Goal: Transaction & Acquisition: Book appointment/travel/reservation

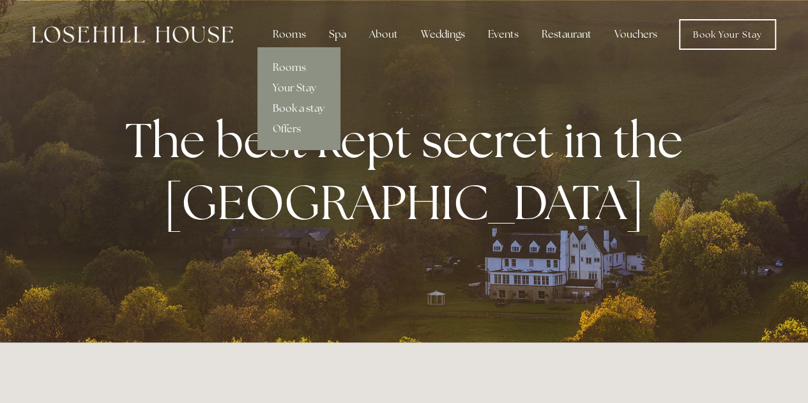
click at [291, 105] on link "Book a stay" at bounding box center [298, 108] width 82 height 20
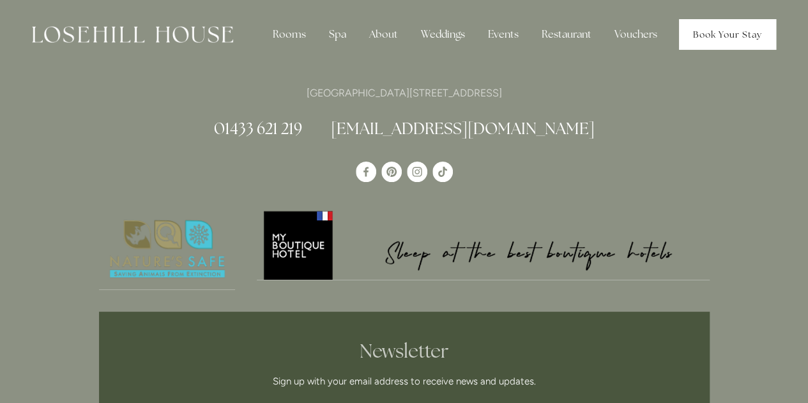
click at [706, 34] on link "Book Your Stay" at bounding box center [727, 34] width 97 height 31
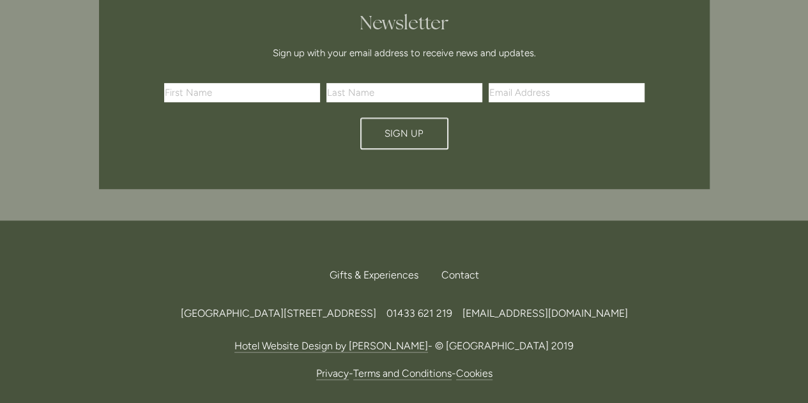
scroll to position [353, 0]
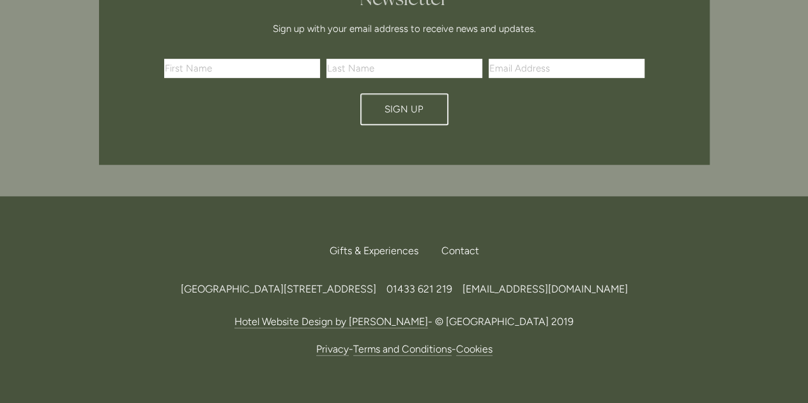
click at [226, 65] on input "text" at bounding box center [242, 68] width 156 height 19
type input "G"
type input "Gilkison"
type input "gordongilkison@gmail.com"
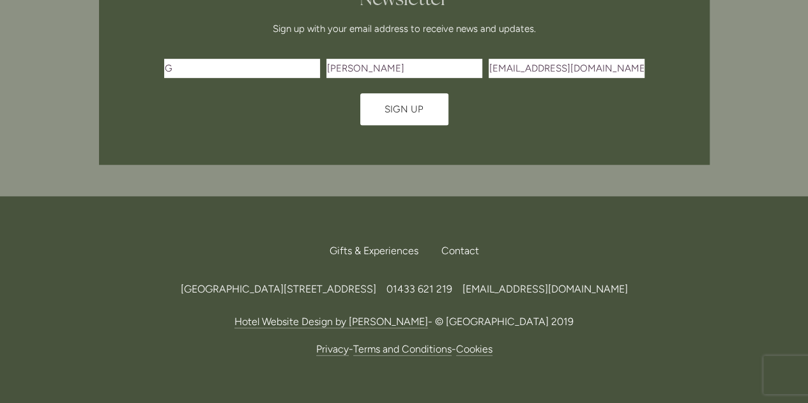
click at [427, 109] on button "Sign Up" at bounding box center [404, 109] width 88 height 32
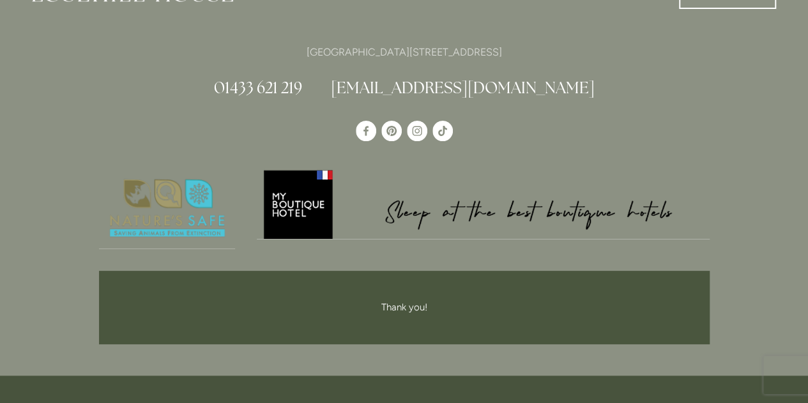
scroll to position [0, 0]
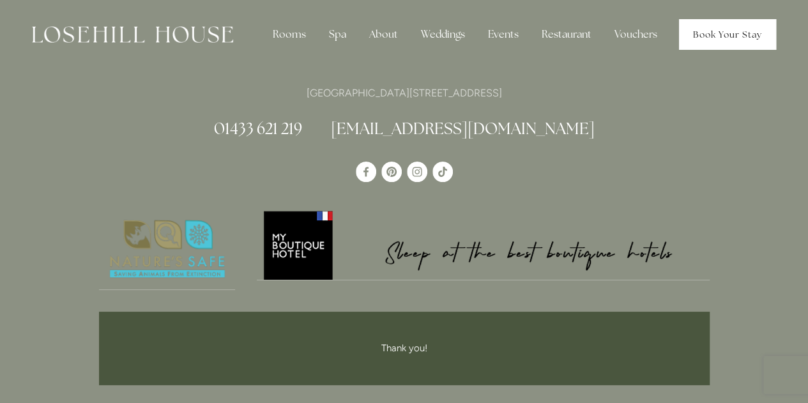
click at [725, 39] on link "Book Your Stay" at bounding box center [727, 34] width 97 height 31
